Goal: Book appointment/travel/reservation

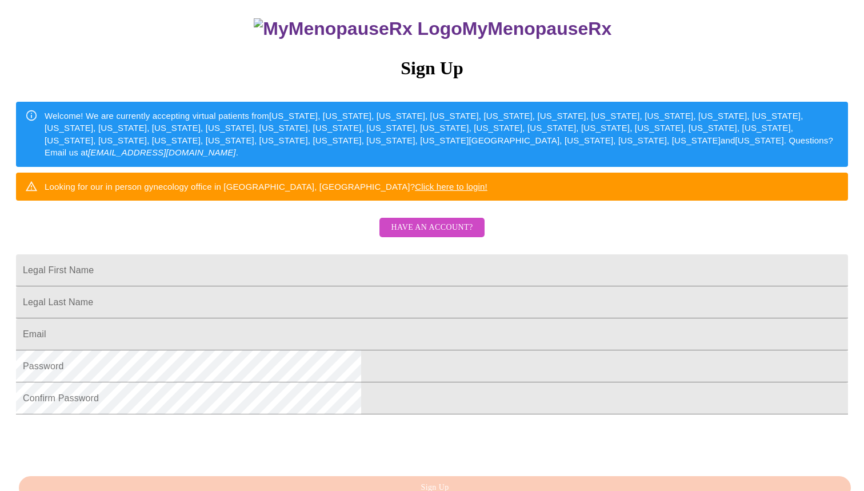
click at [435, 235] on span "Have an account?" at bounding box center [432, 227] width 82 height 14
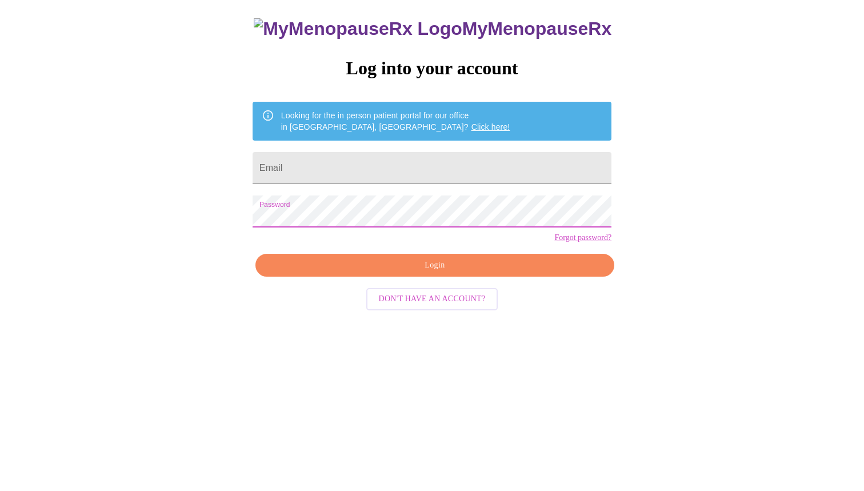
scroll to position [11, 0]
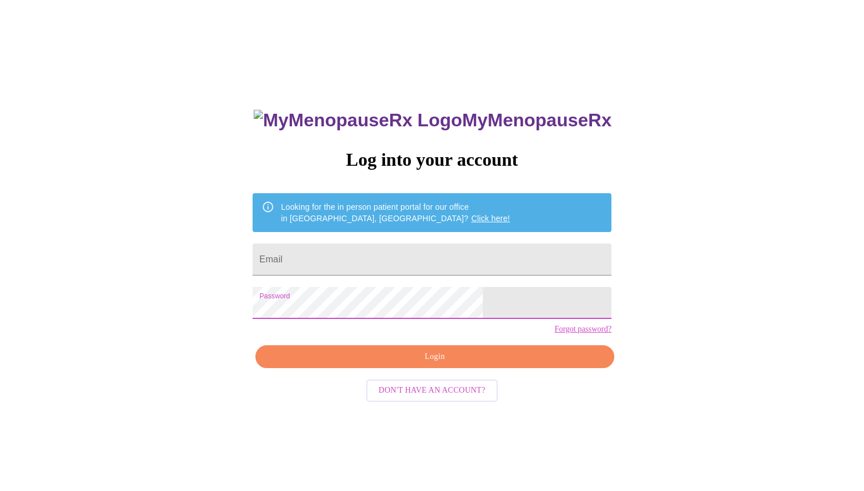
click at [451, 364] on span "Login" at bounding box center [434, 357] width 332 height 14
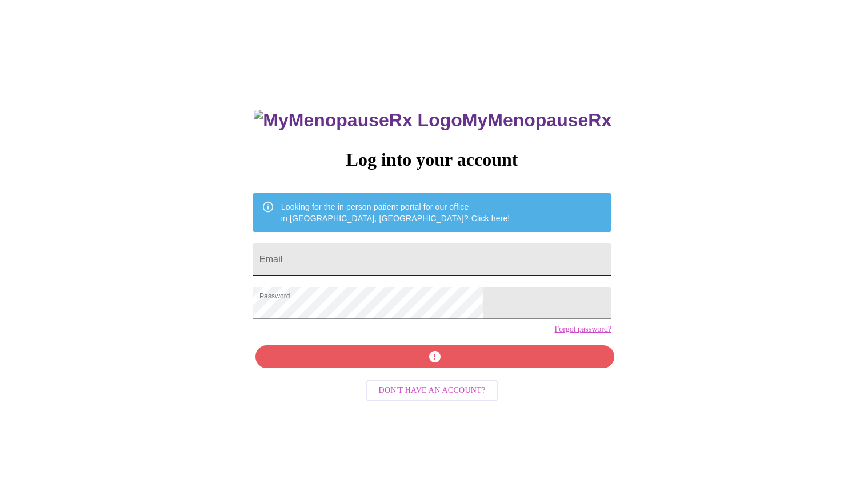
click at [397, 266] on input "Email" at bounding box center [431, 259] width 359 height 32
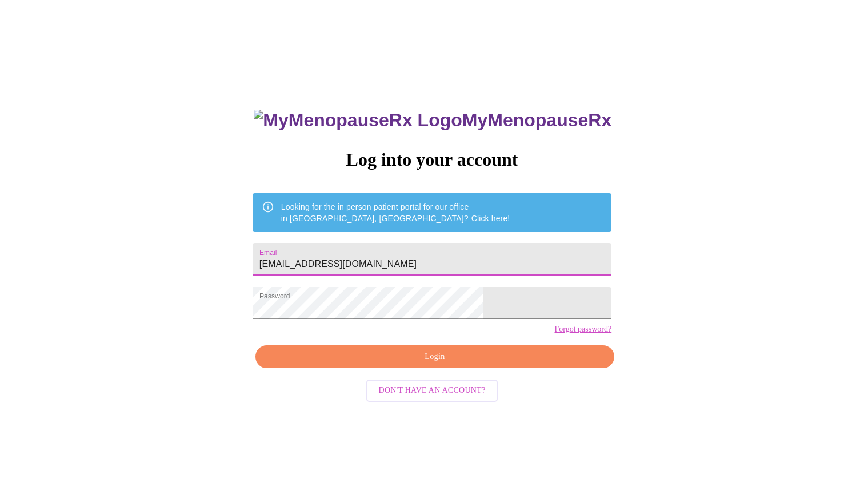
type input "[EMAIL_ADDRESS][DOMAIN_NAME]"
click at [446, 368] on button "Login" at bounding box center [434, 356] width 359 height 23
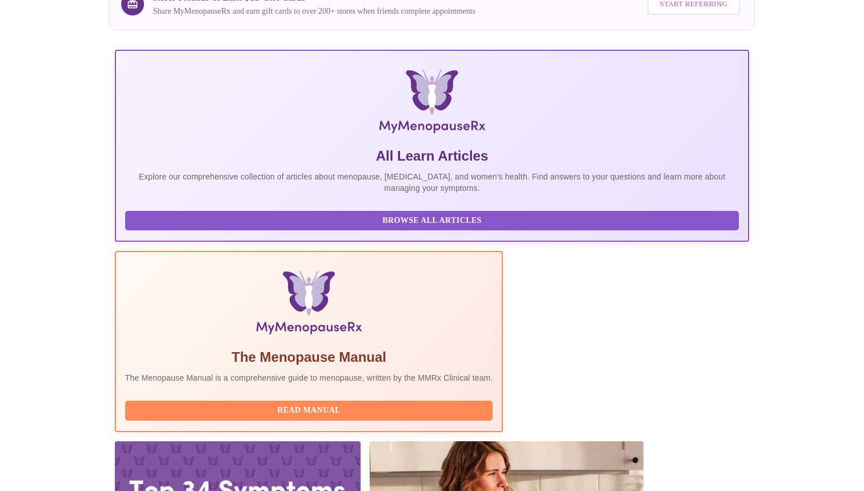
scroll to position [196, 0]
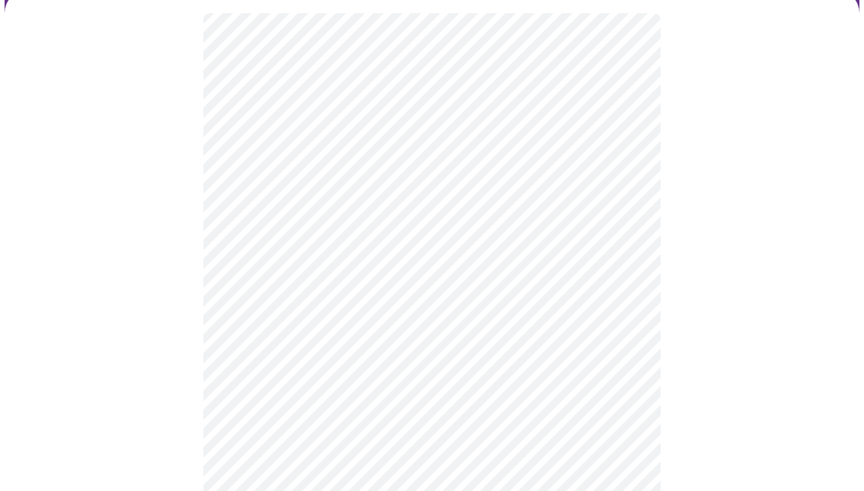
scroll to position [87, 0]
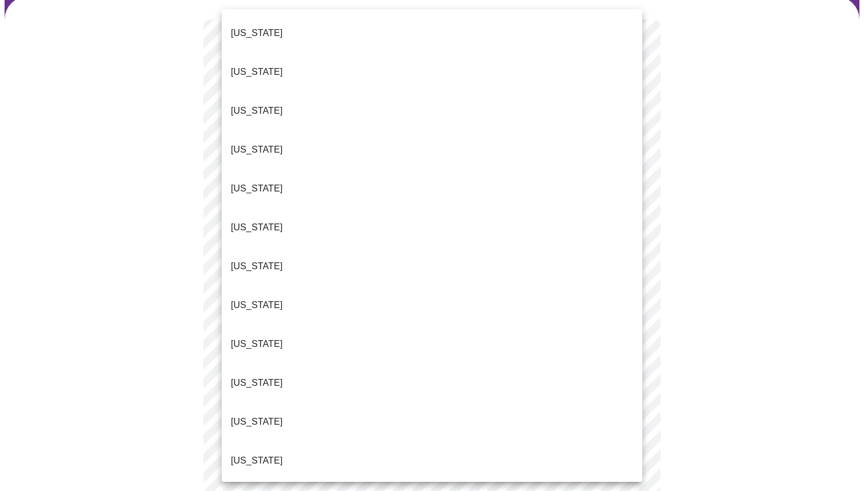
click at [408, 163] on body "MyMenopauseRx Appointments Messaging Labs 1 Uploads Medications Community Refer…" at bounding box center [432, 480] width 854 height 1127
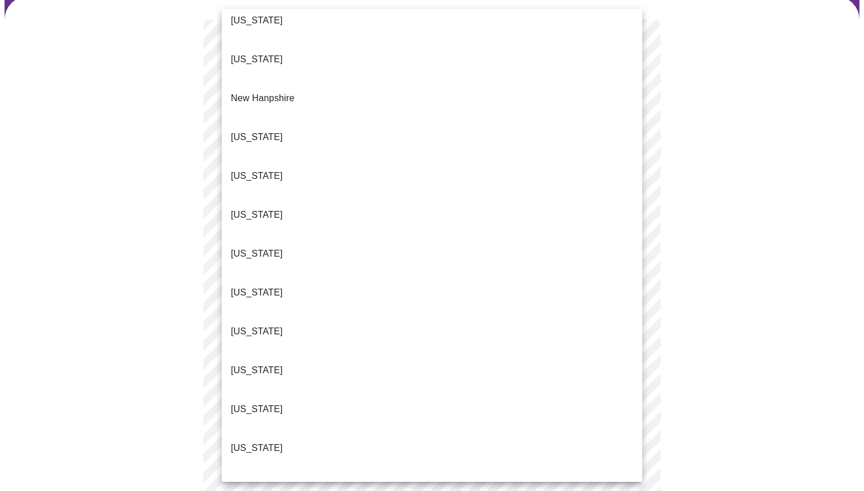
scroll to position [1022, 0]
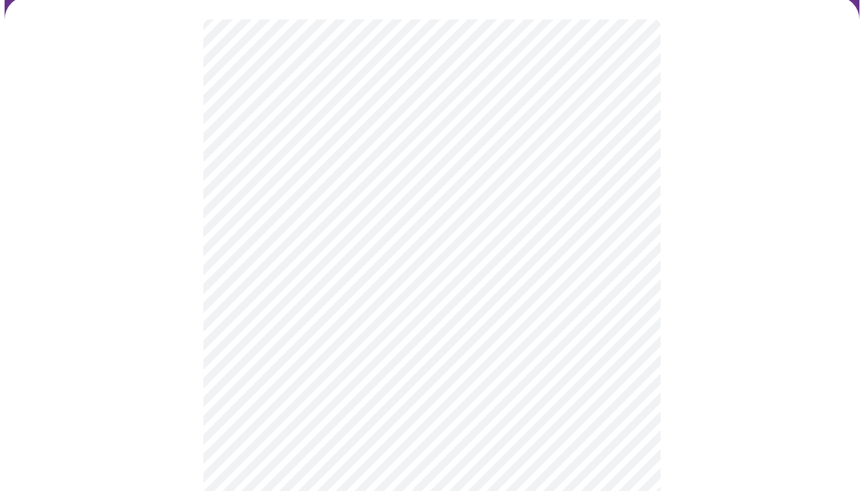
click at [386, 246] on body "MyMenopauseRx Appointments Messaging Labs 1 Uploads Medications Community Refer…" at bounding box center [432, 477] width 854 height 1121
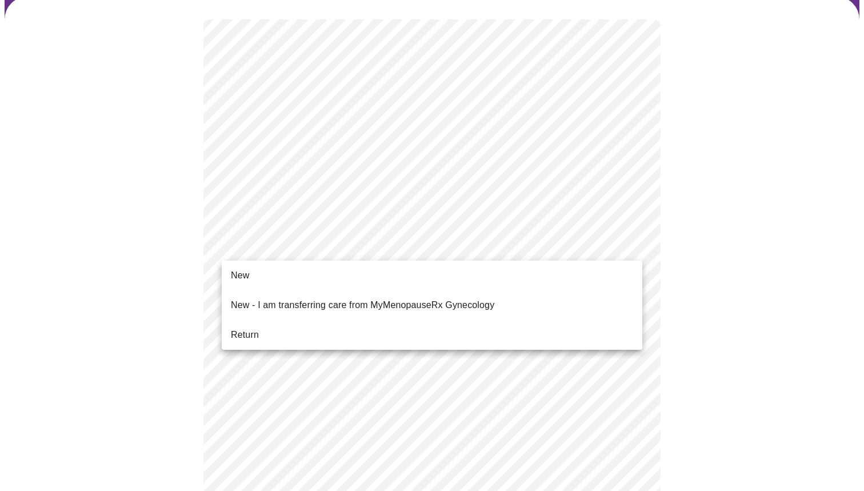
click at [359, 327] on li "Return" at bounding box center [432, 334] width 420 height 21
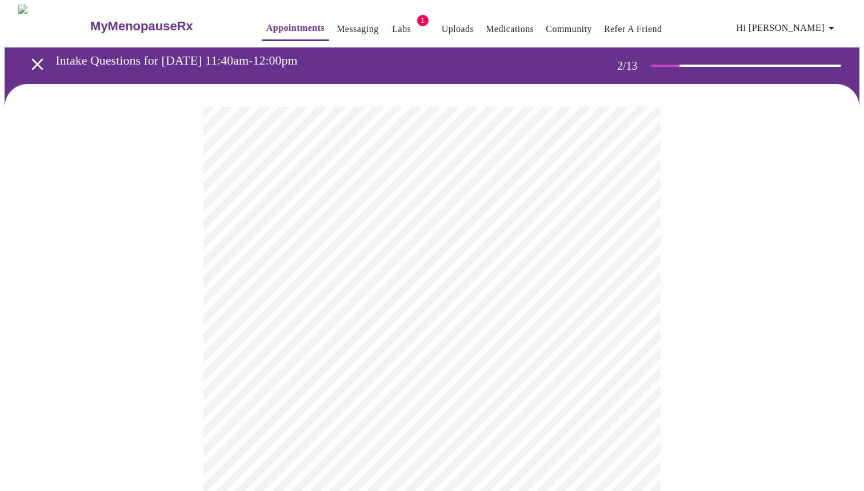
scroll to position [28, 0]
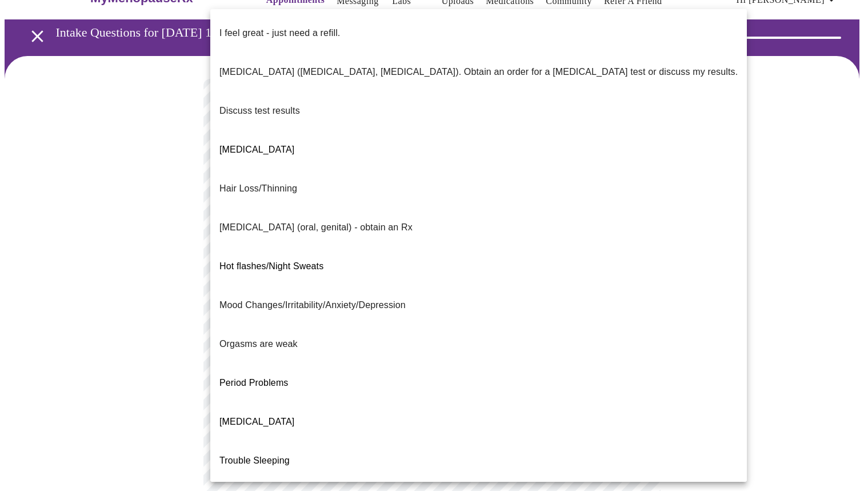
click at [557, 207] on body "MyMenopauseRx Appointments Messaging Labs 1 Uploads Medications Community Refer…" at bounding box center [432, 369] width 854 height 784
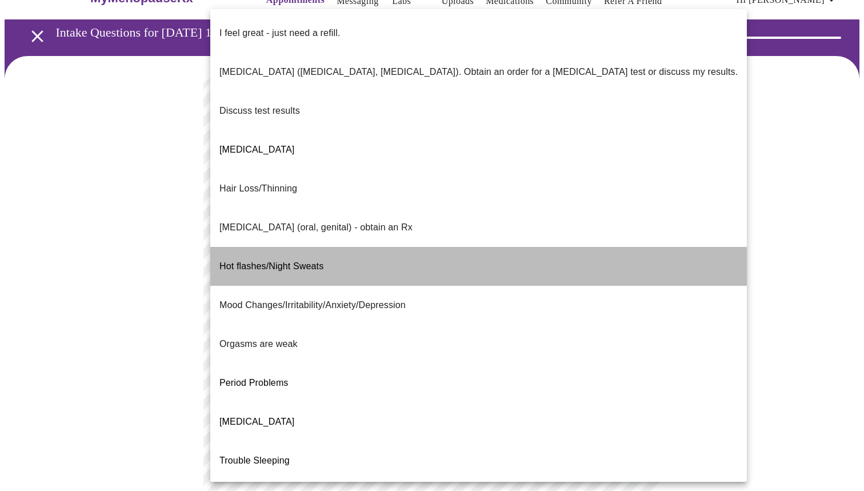
click at [539, 247] on li "Hot flashes/Night Sweats" at bounding box center [478, 266] width 536 height 39
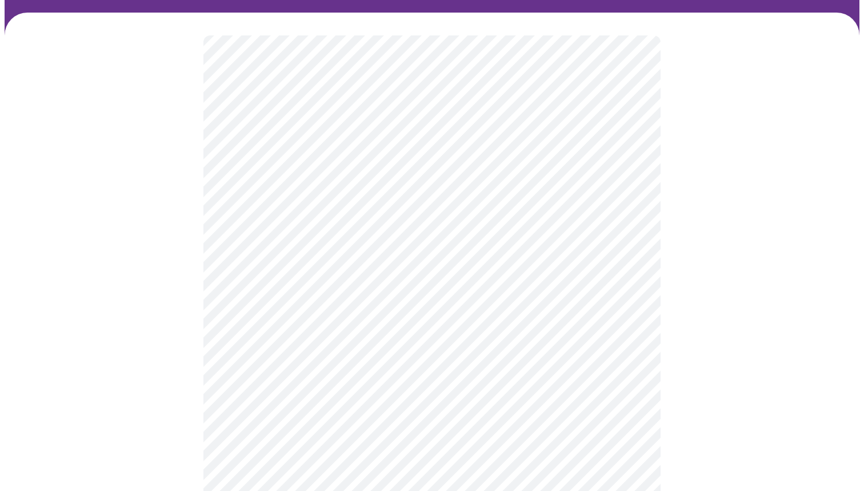
scroll to position [114, 0]
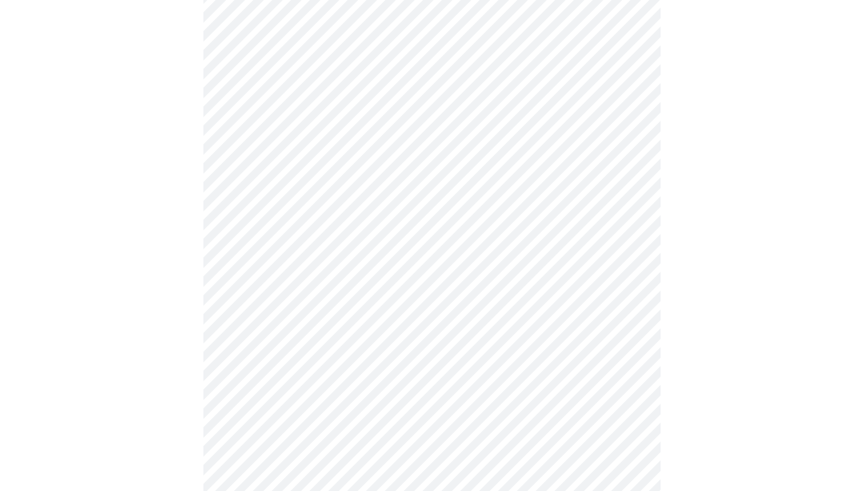
click at [546, 346] on body "MyMenopauseRx Appointments Messaging Labs 1 Uploads Medications Community Refer…" at bounding box center [432, 280] width 854 height 778
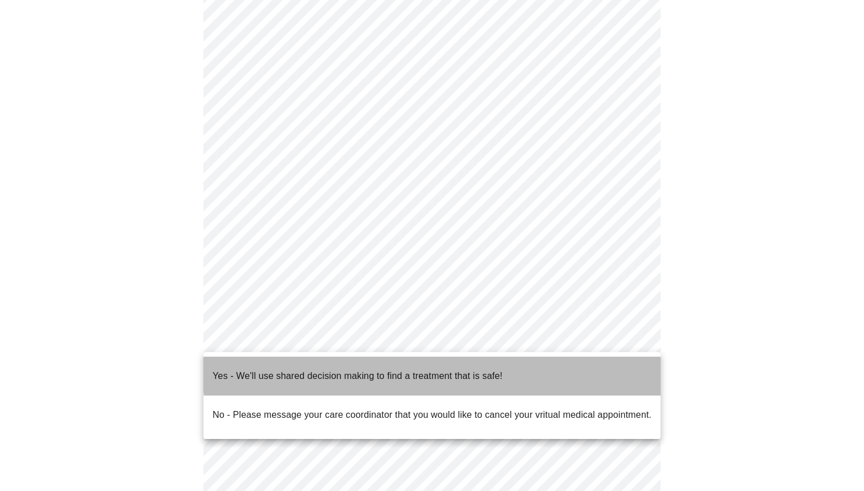
click at [545, 363] on li "Yes - We'll use shared decision making to find a treatment that is safe!" at bounding box center [431, 375] width 457 height 39
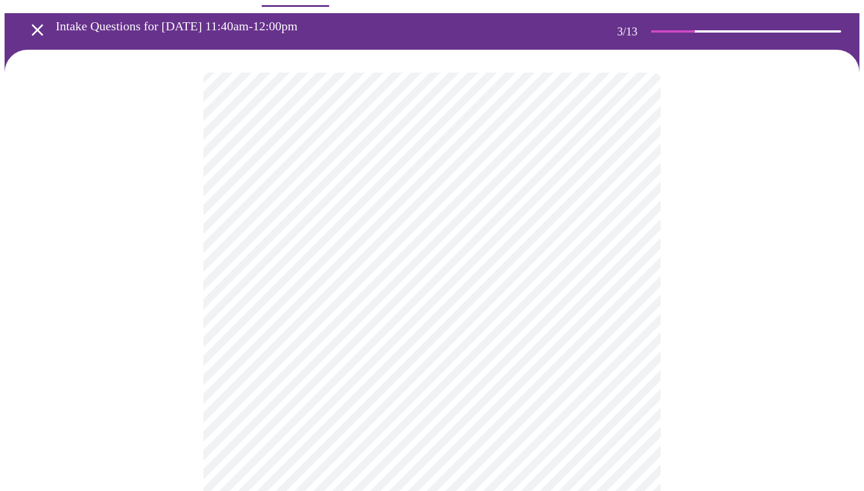
scroll to position [45, 0]
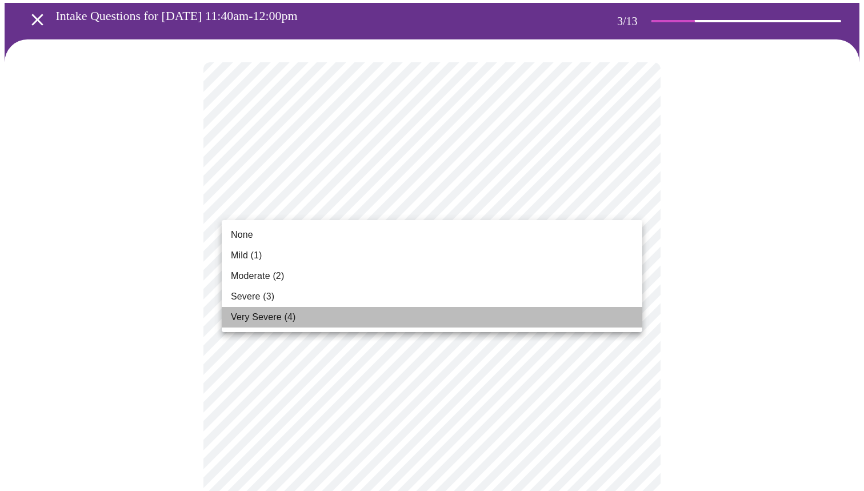
click at [414, 321] on li "Very Severe (4)" at bounding box center [432, 317] width 420 height 21
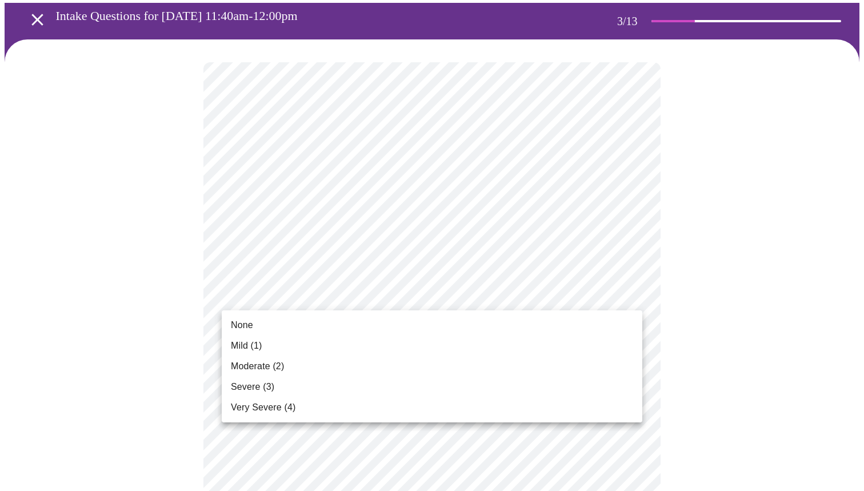
click at [400, 379] on li "Severe (3)" at bounding box center [432, 386] width 420 height 21
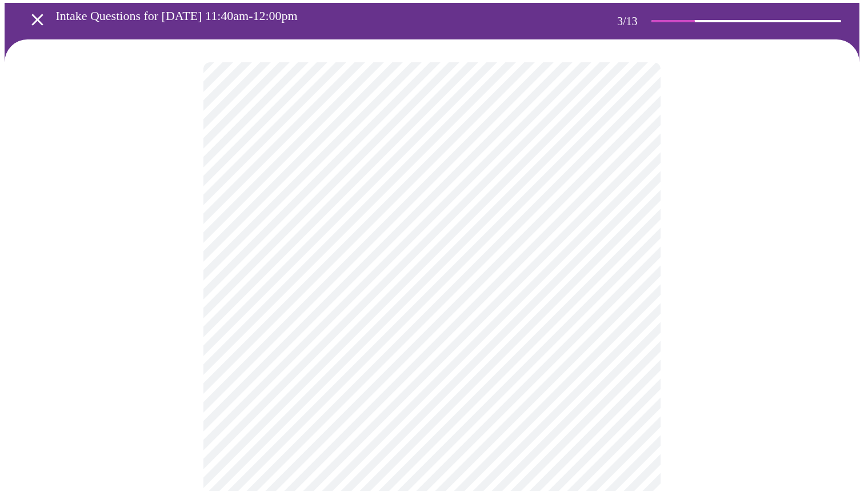
scroll to position [102, 0]
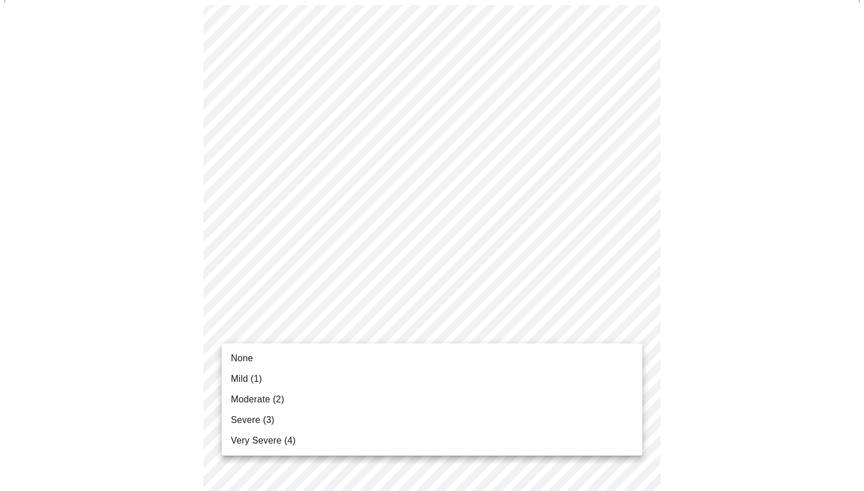
click at [384, 410] on li "Severe (3)" at bounding box center [432, 420] width 420 height 21
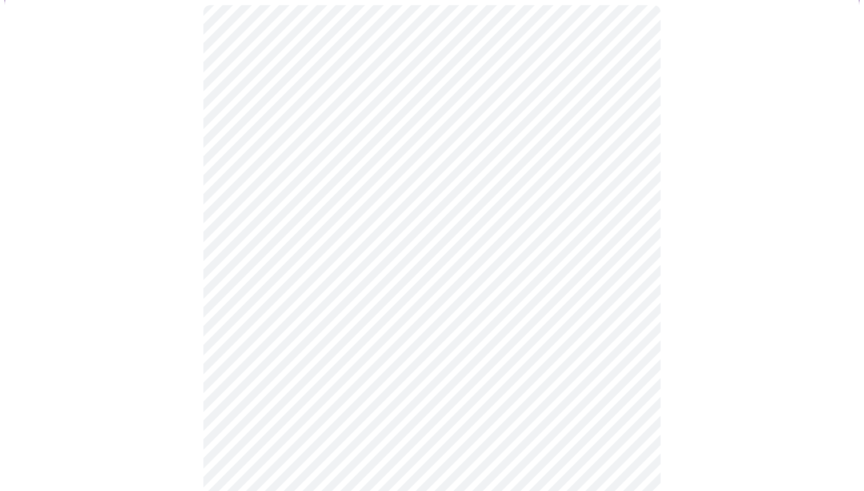
scroll to position [212, 0]
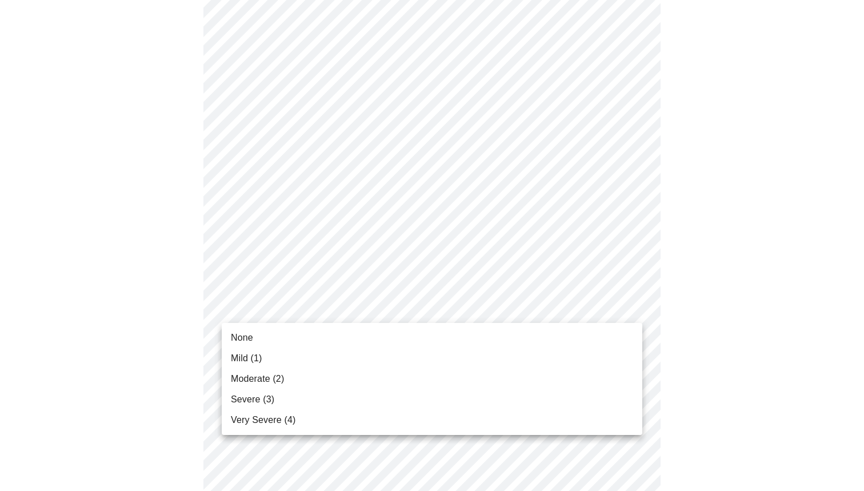
click at [405, 378] on li "Moderate (2)" at bounding box center [432, 378] width 420 height 21
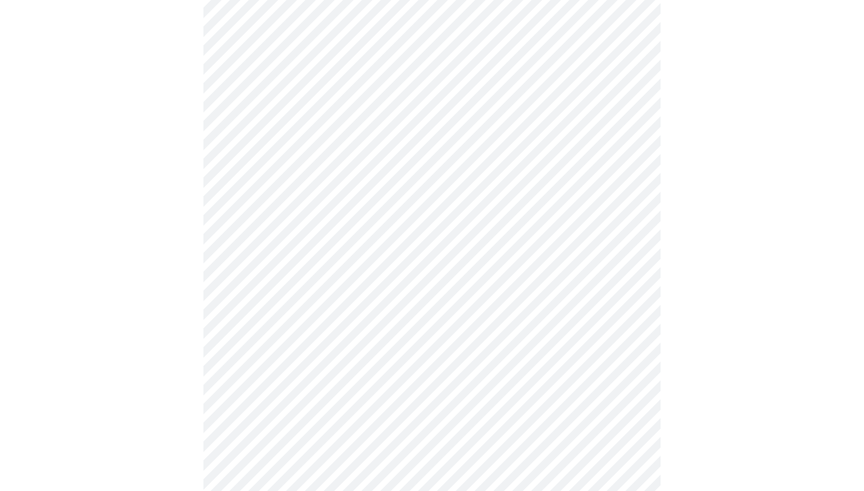
scroll to position [375, 0]
click at [437, 226] on body "MyMenopauseRx Appointments Messaging Labs 1 Uploads Medications Community Refer…" at bounding box center [432, 354] width 854 height 1451
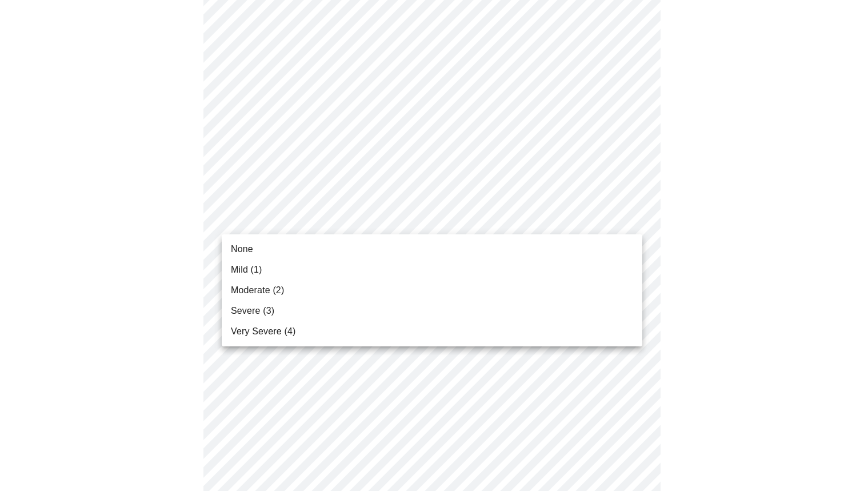
click at [412, 304] on li "Severe (3)" at bounding box center [432, 310] width 420 height 21
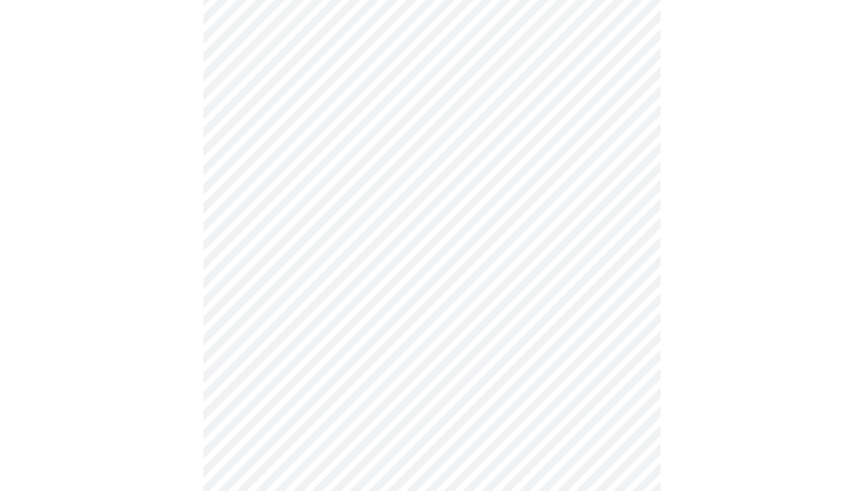
scroll to position [519, 0]
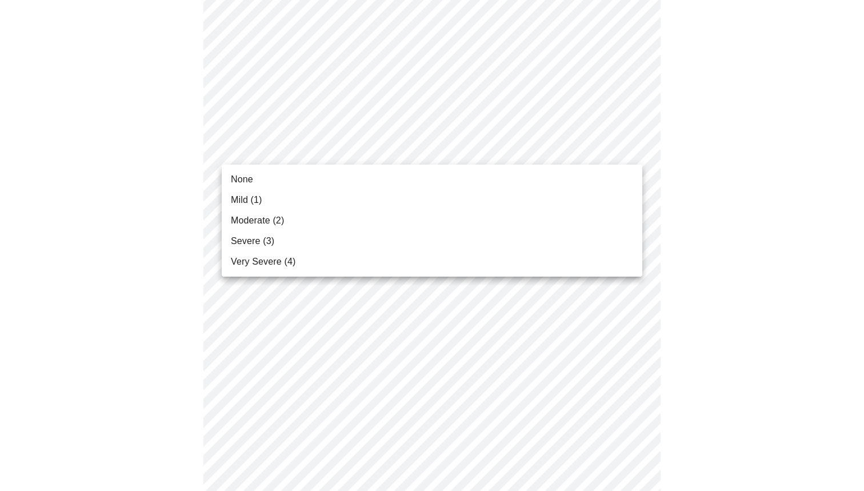
click at [432, 155] on body "MyMenopauseRx Appointments Messaging Labs 1 Uploads Medications Community Refer…" at bounding box center [432, 203] width 854 height 1436
click at [408, 252] on li "Very Severe (4)" at bounding box center [432, 261] width 420 height 21
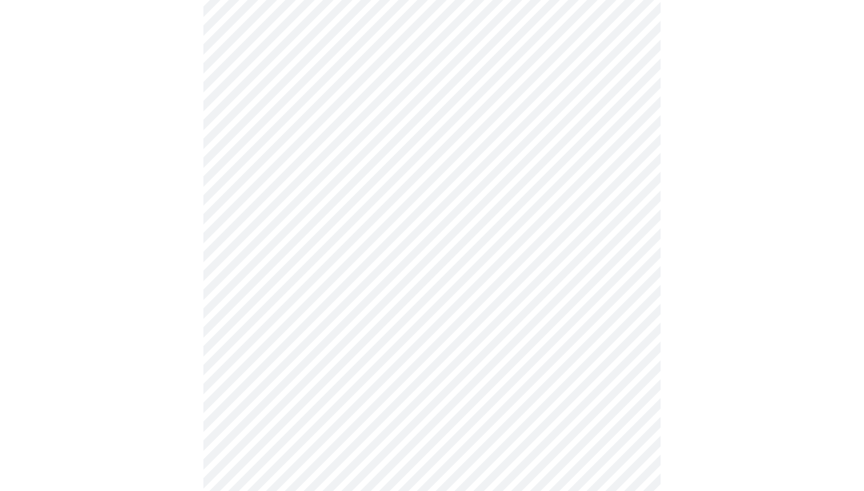
scroll to position [580, 0]
click at [416, 181] on body "MyMenopauseRx Appointments Messaging Labs 1 Uploads Medications Community Refer…" at bounding box center [432, 135] width 854 height 1420
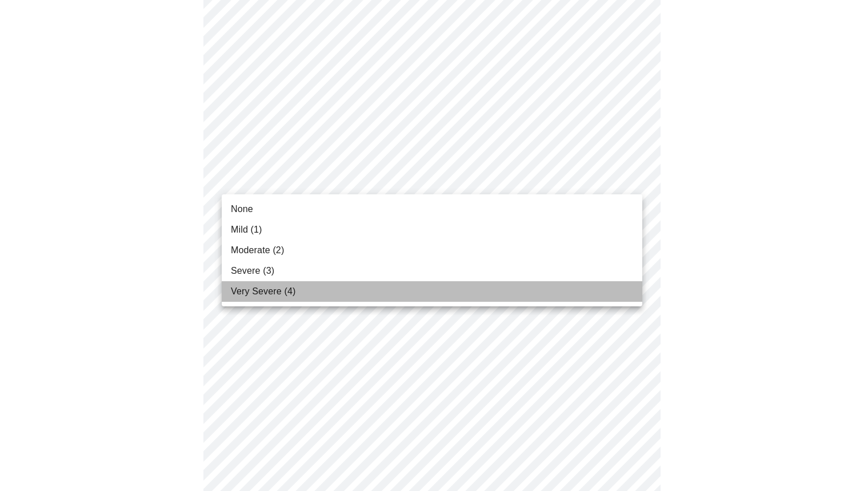
click at [400, 292] on li "Very Severe (4)" at bounding box center [432, 291] width 420 height 21
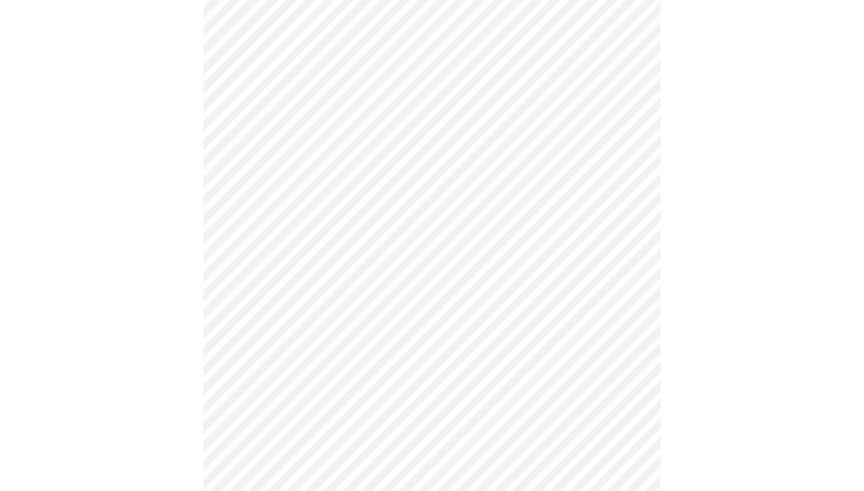
scroll to position [615, 0]
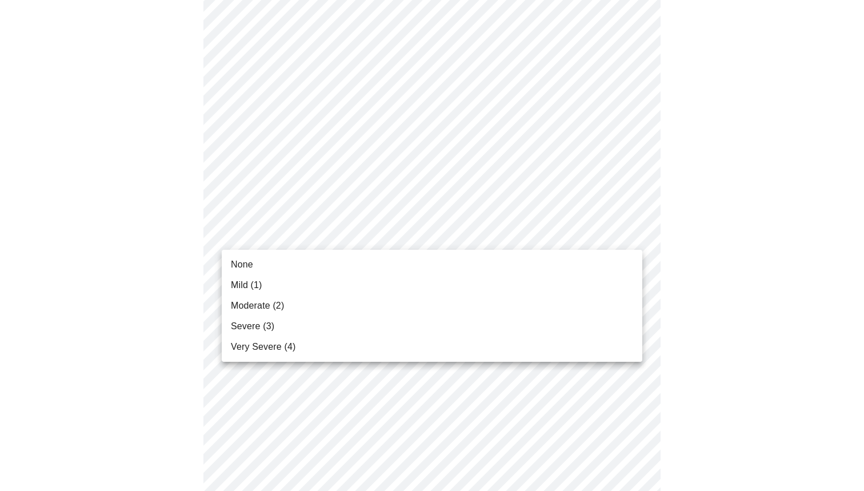
click at [412, 238] on body "MyMenopauseRx Appointments Messaging Labs 1 Uploads Medications Community Refer…" at bounding box center [432, 92] width 854 height 1405
click at [401, 322] on li "Severe (3)" at bounding box center [432, 326] width 420 height 21
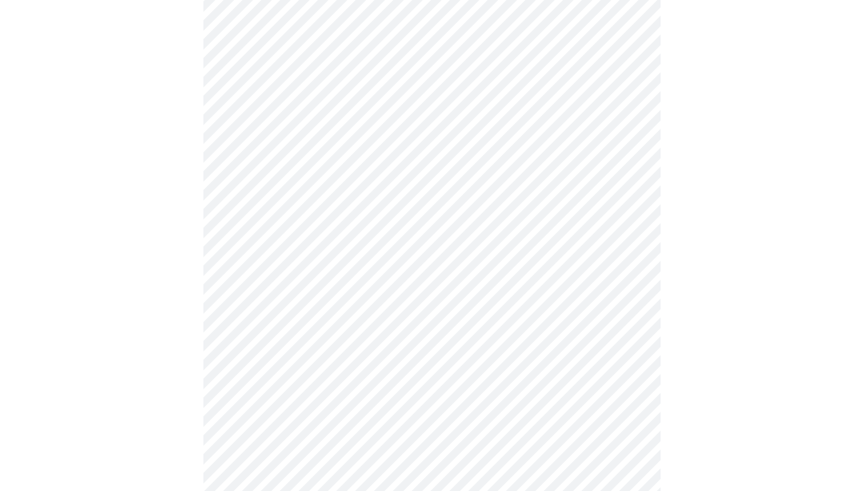
scroll to position [727, 0]
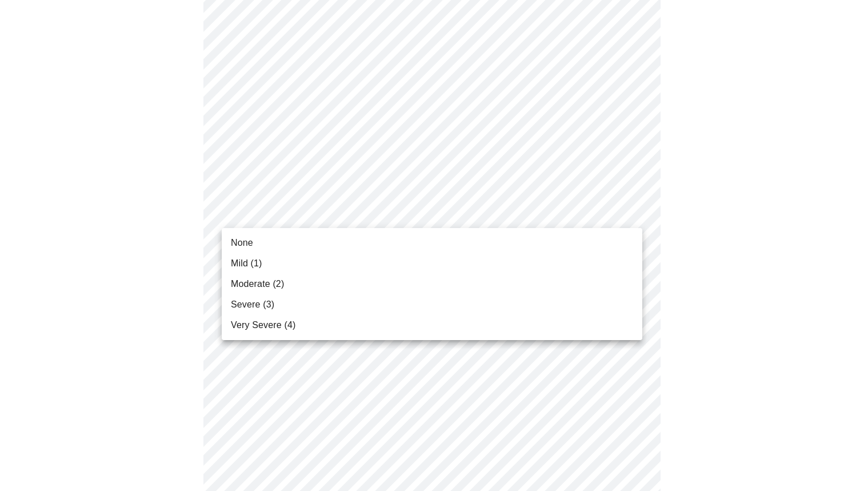
click at [398, 339] on ul "None Mild (1) Moderate (2) Severe (3) Very Severe (4)" at bounding box center [432, 284] width 420 height 112
click at [398, 335] on ul "None Mild (1) Moderate (2) Severe (3) Very Severe (4)" at bounding box center [432, 284] width 420 height 112
click at [401, 324] on li "Very Severe (4)" at bounding box center [432, 325] width 420 height 21
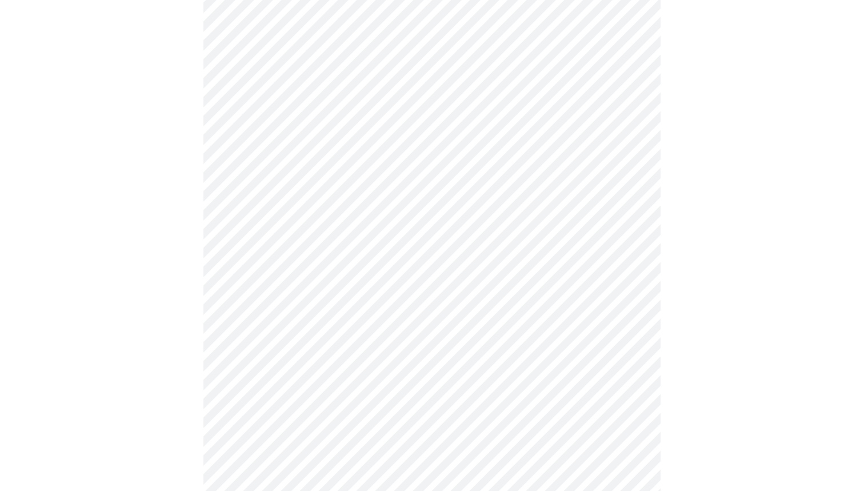
scroll to position [771, 0]
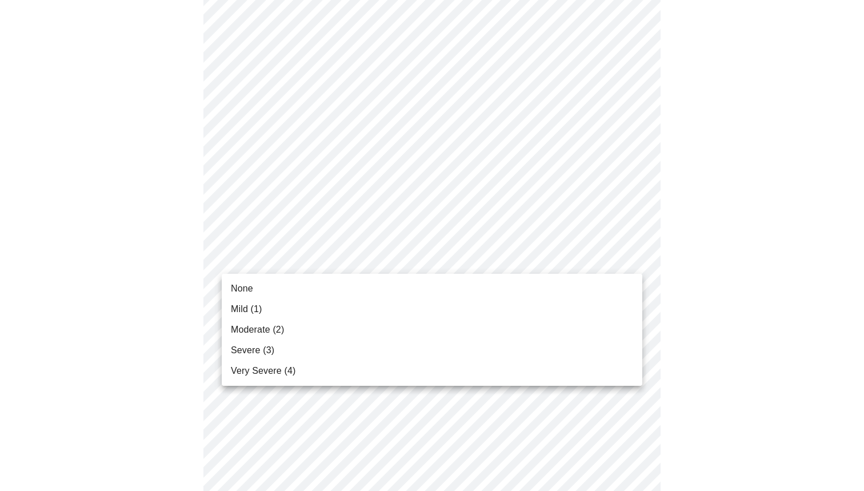
click at [391, 324] on li "Moderate (2)" at bounding box center [432, 329] width 420 height 21
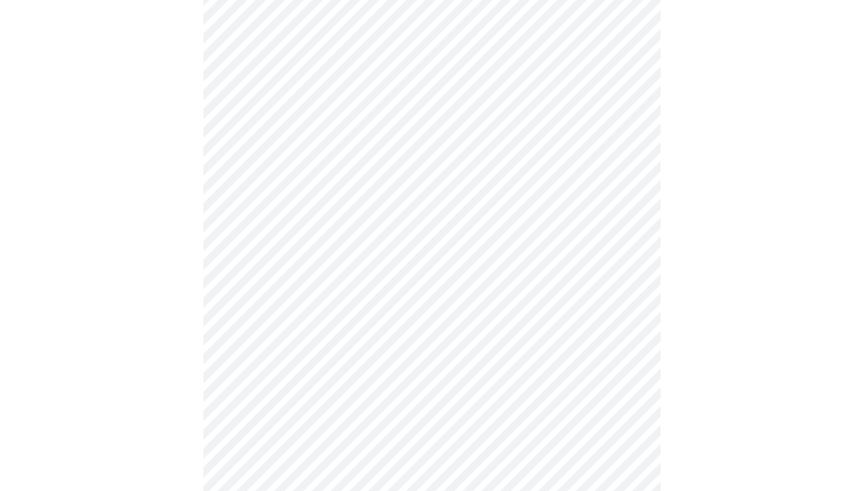
scroll to position [816, 0]
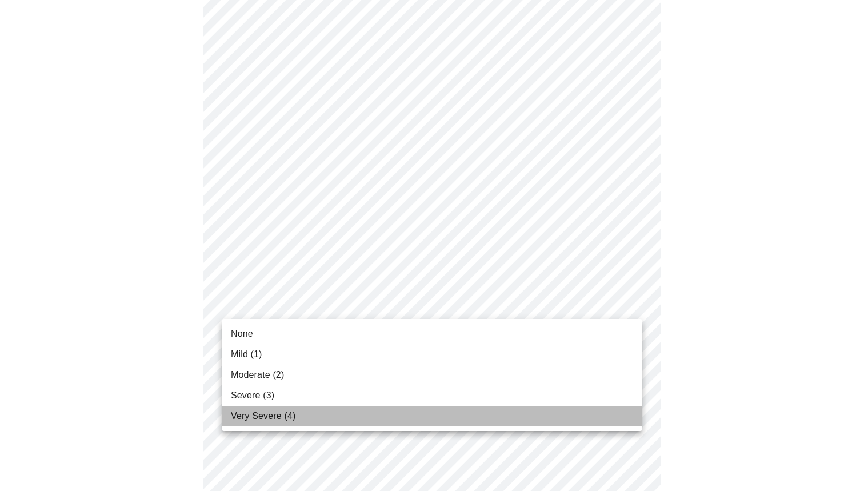
click at [386, 412] on li "Very Severe (4)" at bounding box center [432, 416] width 420 height 21
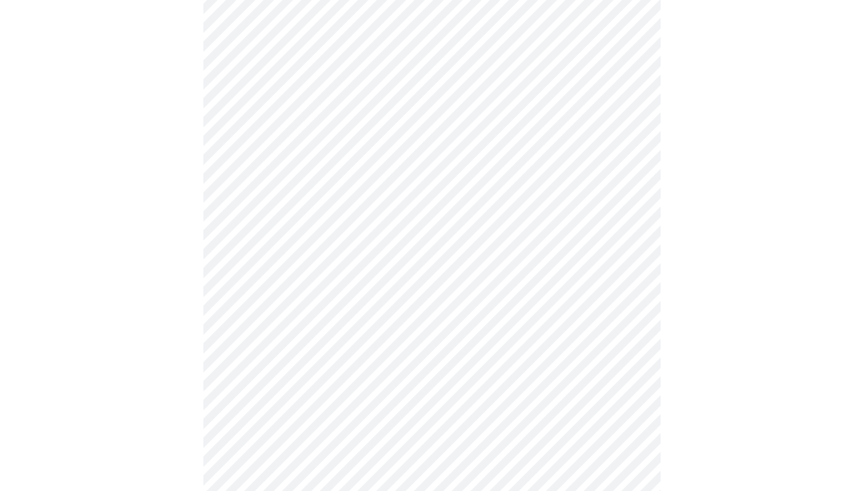
scroll to position [496, 0]
click at [527, 204] on body "MyMenopauseRx Appointments Messaging Labs 1 Uploads Medications Community Refer…" at bounding box center [432, 71] width 854 height 1125
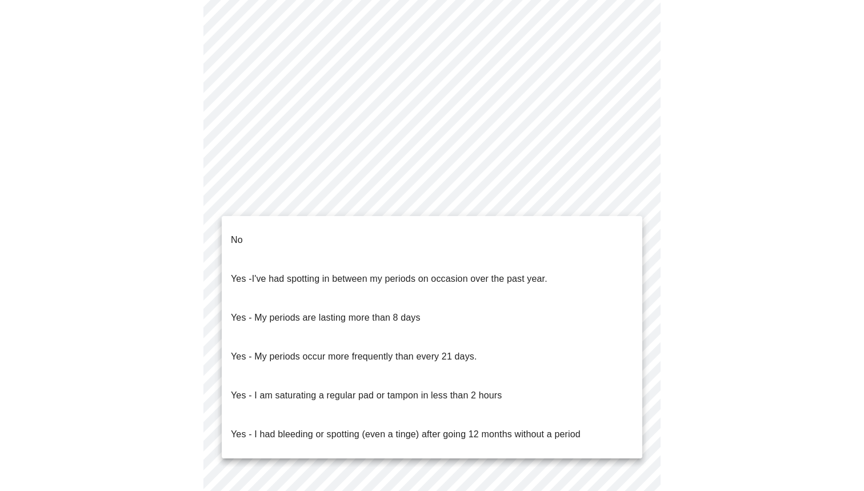
click at [527, 223] on li "No" at bounding box center [432, 239] width 420 height 39
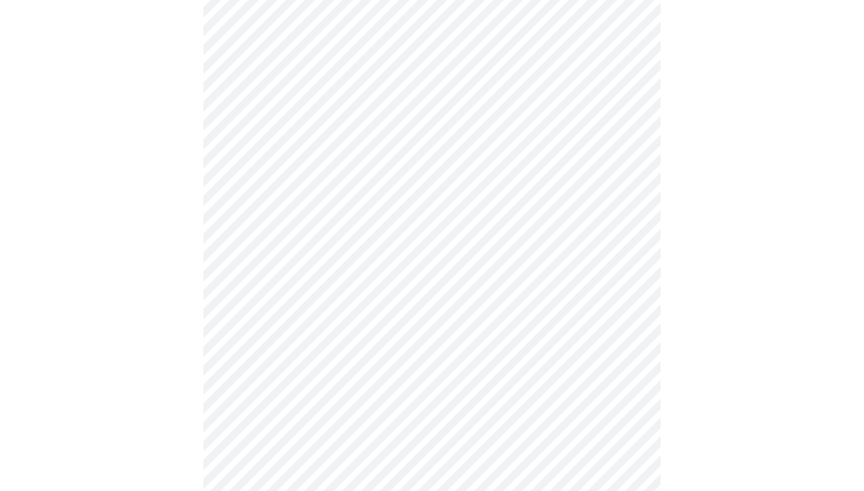
click at [519, 286] on body "MyMenopauseRx Appointments Messaging Labs 1 Uploads Medications Community Refer…" at bounding box center [432, 68] width 854 height 1118
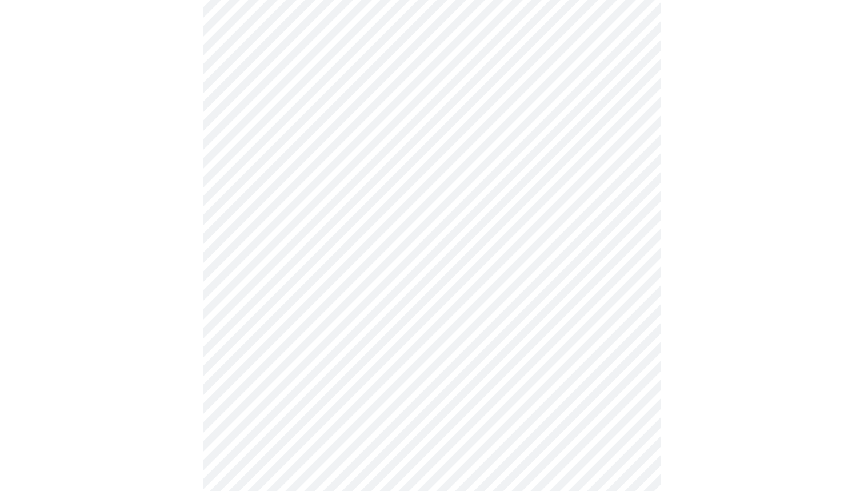
scroll to position [603, 0]
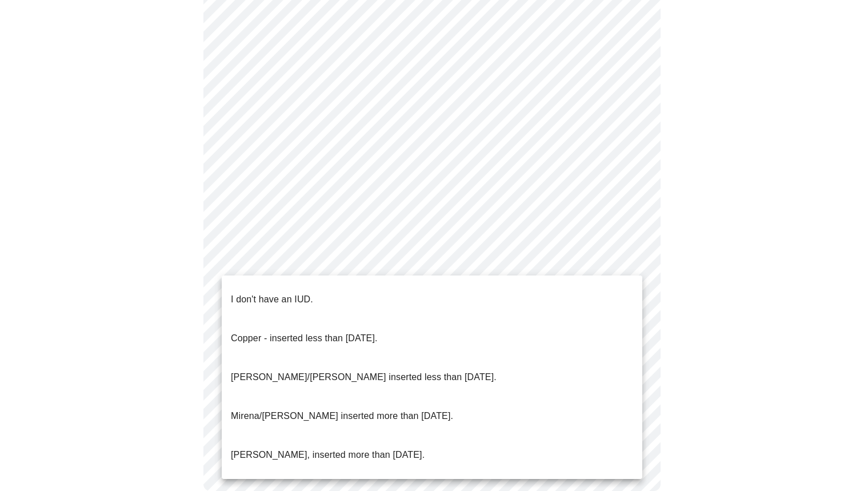
click at [470, 292] on li "I don't have an IUD." at bounding box center [432, 299] width 420 height 39
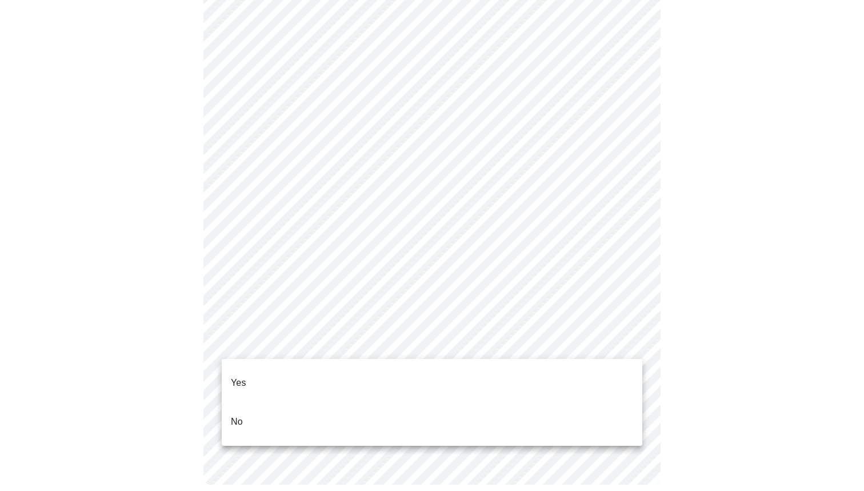
click at [419, 383] on li "Yes" at bounding box center [432, 382] width 420 height 39
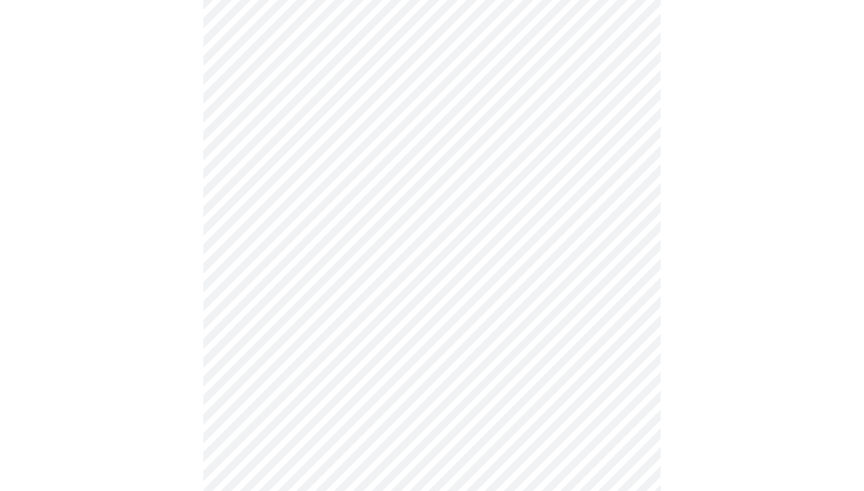
scroll to position [3069, 0]
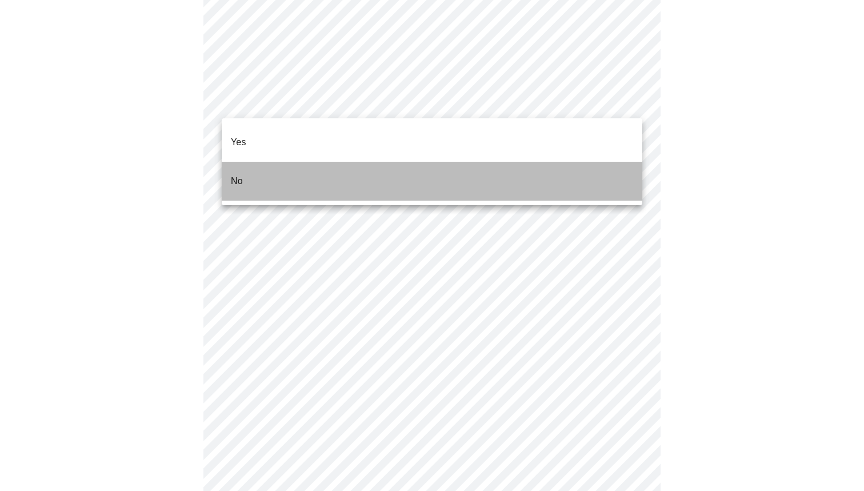
click at [381, 175] on li "No" at bounding box center [432, 181] width 420 height 39
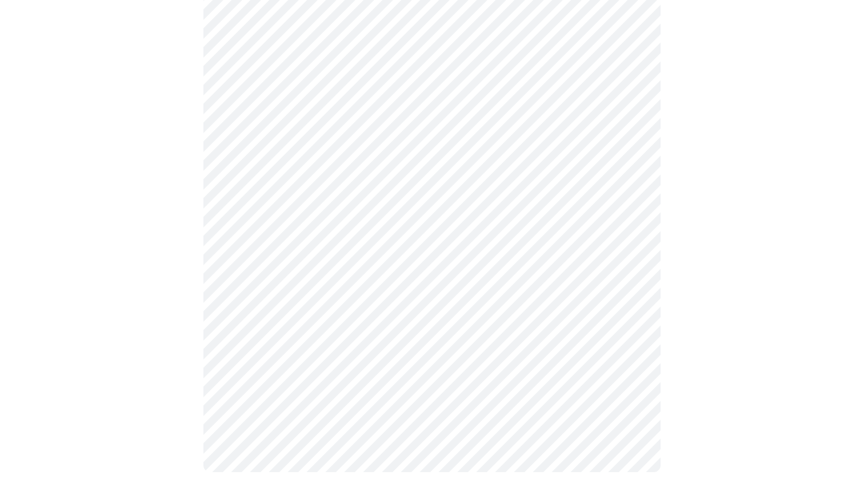
scroll to position [1096, 0]
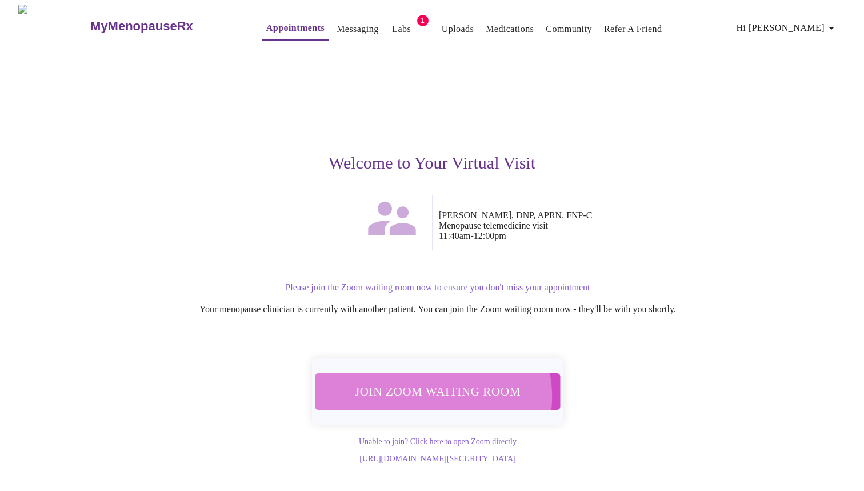
click at [434, 390] on span "Join Zoom Waiting Room" at bounding box center [437, 391] width 225 height 22
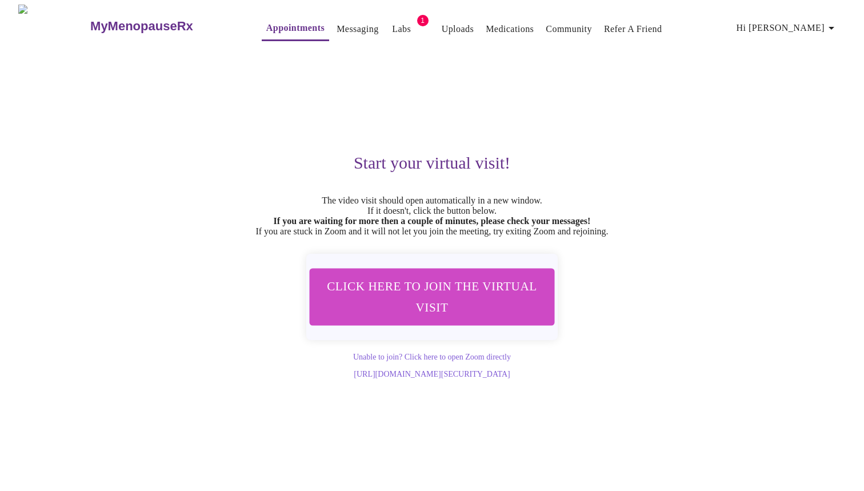
click at [462, 311] on span "Click here to join the virtual visit" at bounding box center [431, 296] width 217 height 43
